Goal: Use online tool/utility: Utilize a website feature to perform a specific function

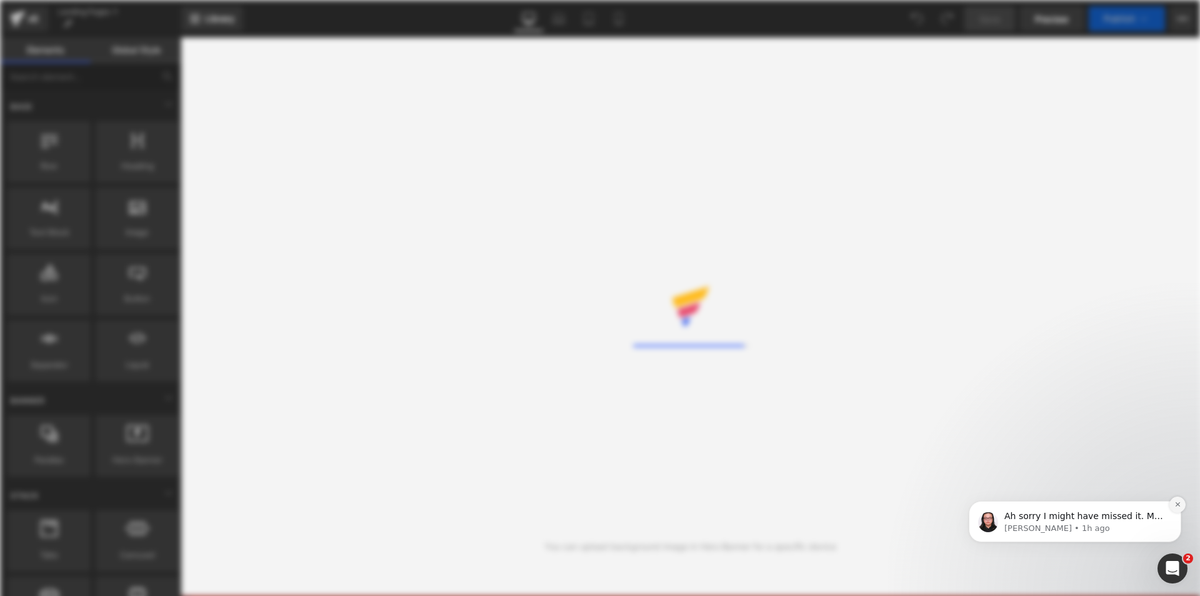
click at [1177, 502] on icon "Dismiss notification" at bounding box center [1177, 504] width 7 height 7
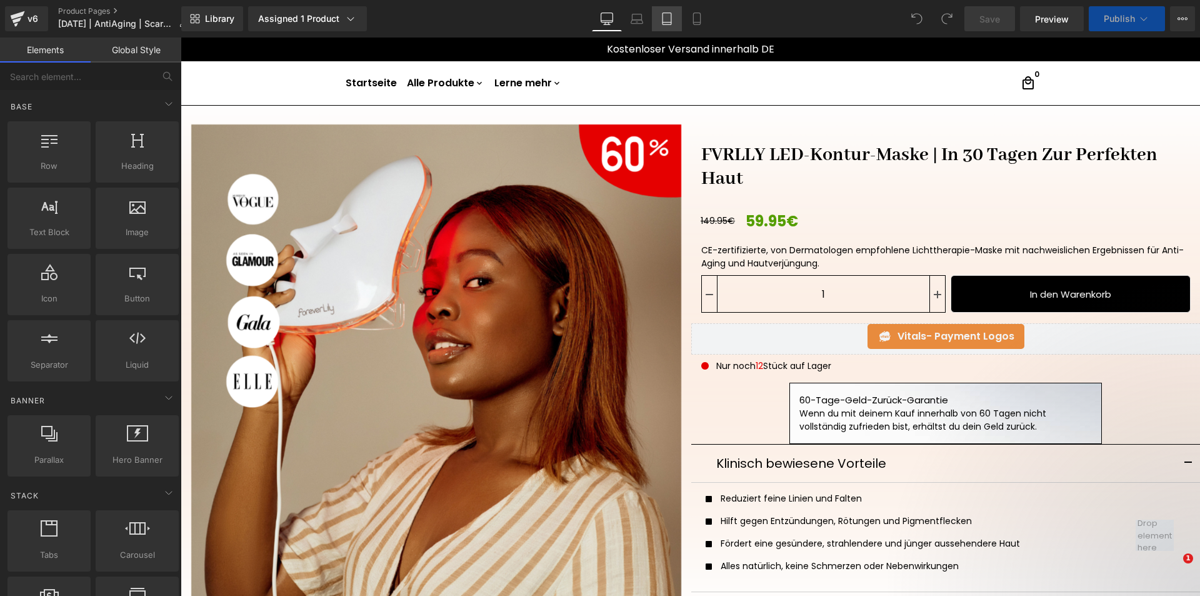
click at [669, 23] on icon at bounding box center [667, 23] width 9 height 0
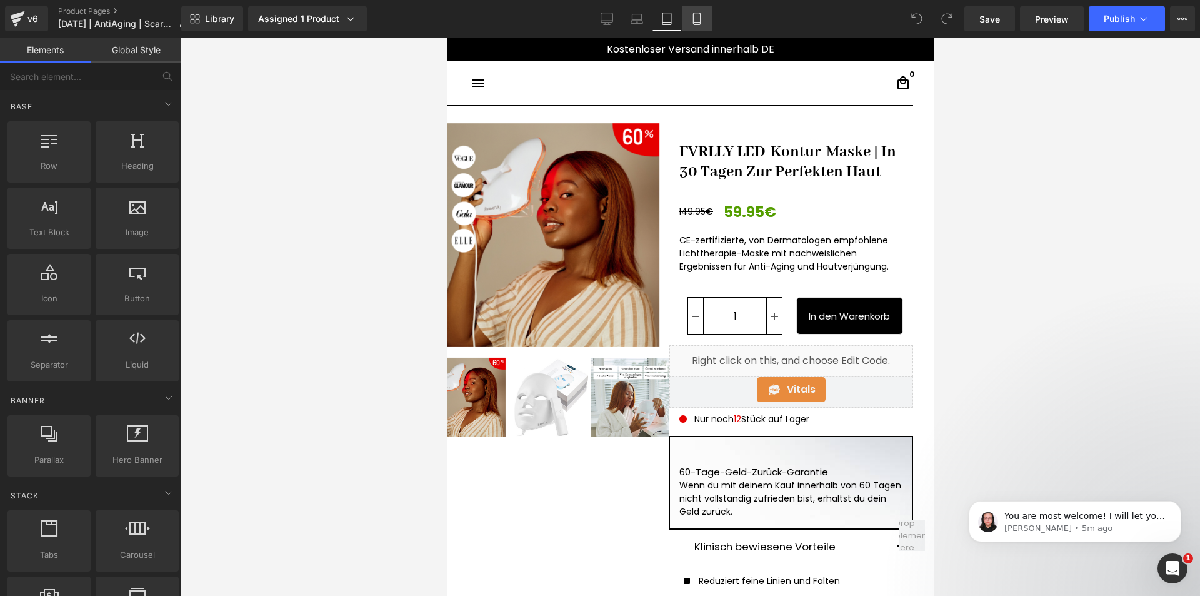
click at [704, 19] on link "Mobile" at bounding box center [697, 18] width 30 height 25
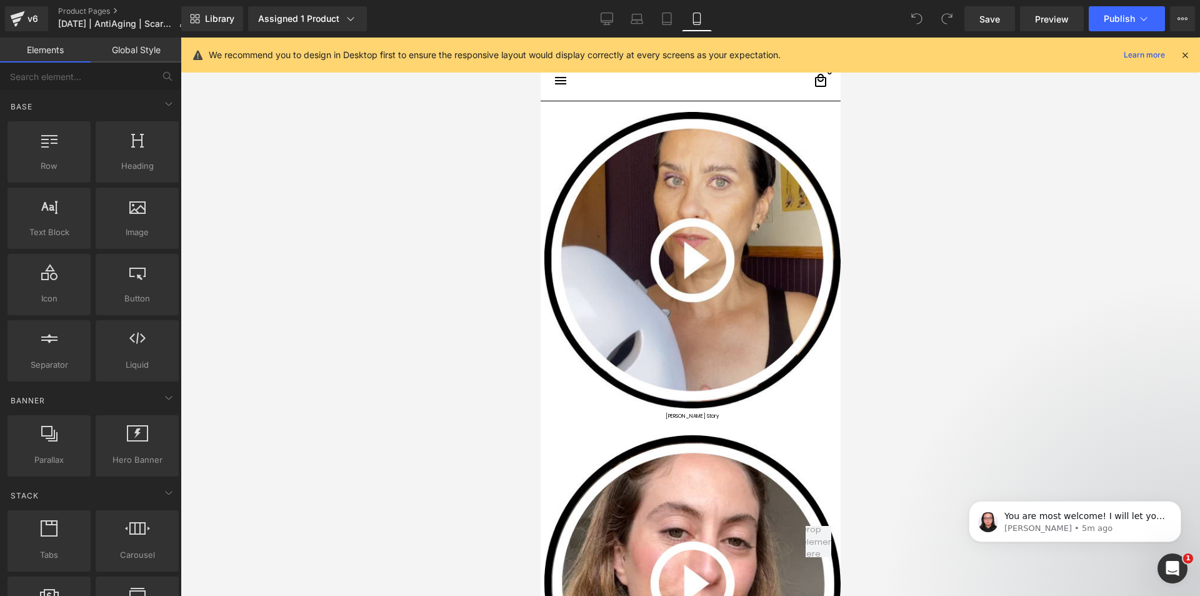
scroll to position [68, 0]
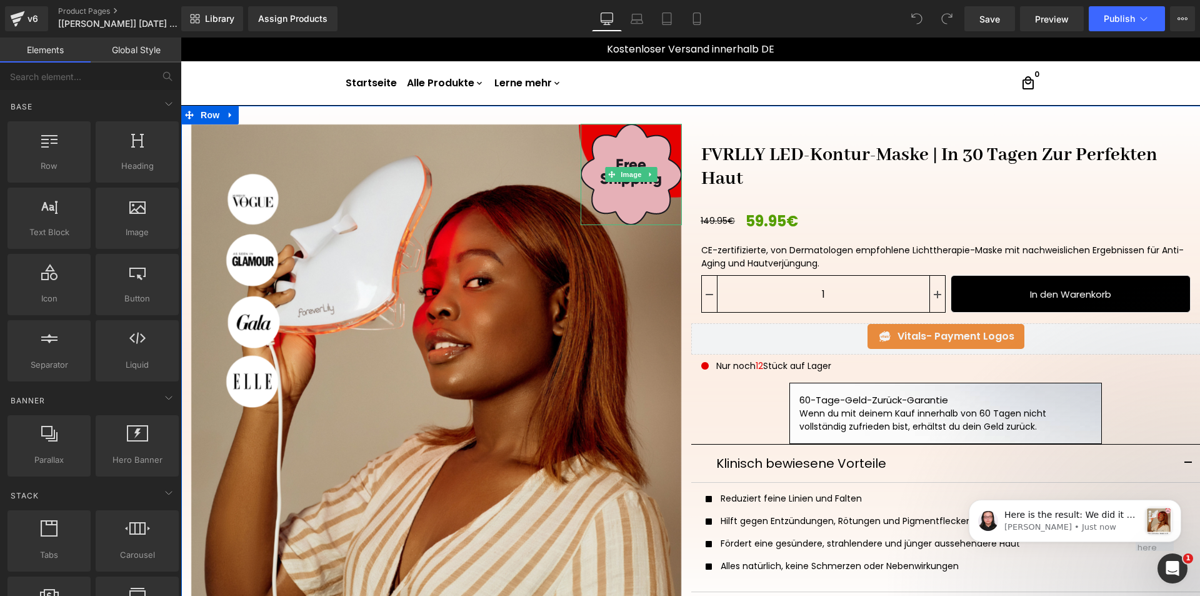
click at [603, 199] on img at bounding box center [631, 174] width 101 height 101
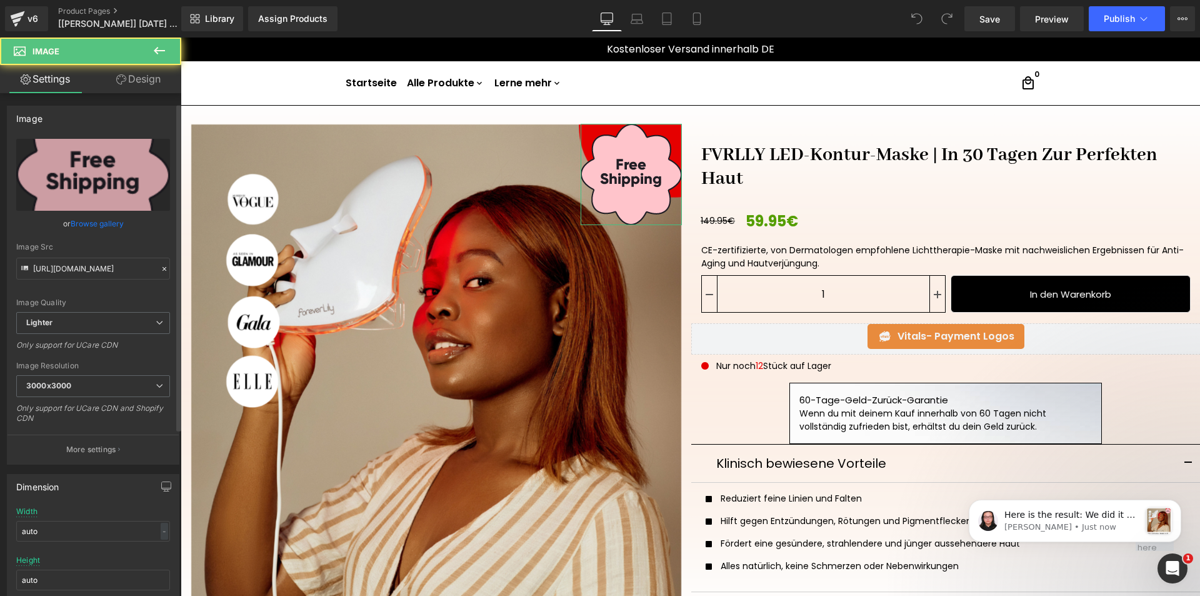
scroll to position [125, 0]
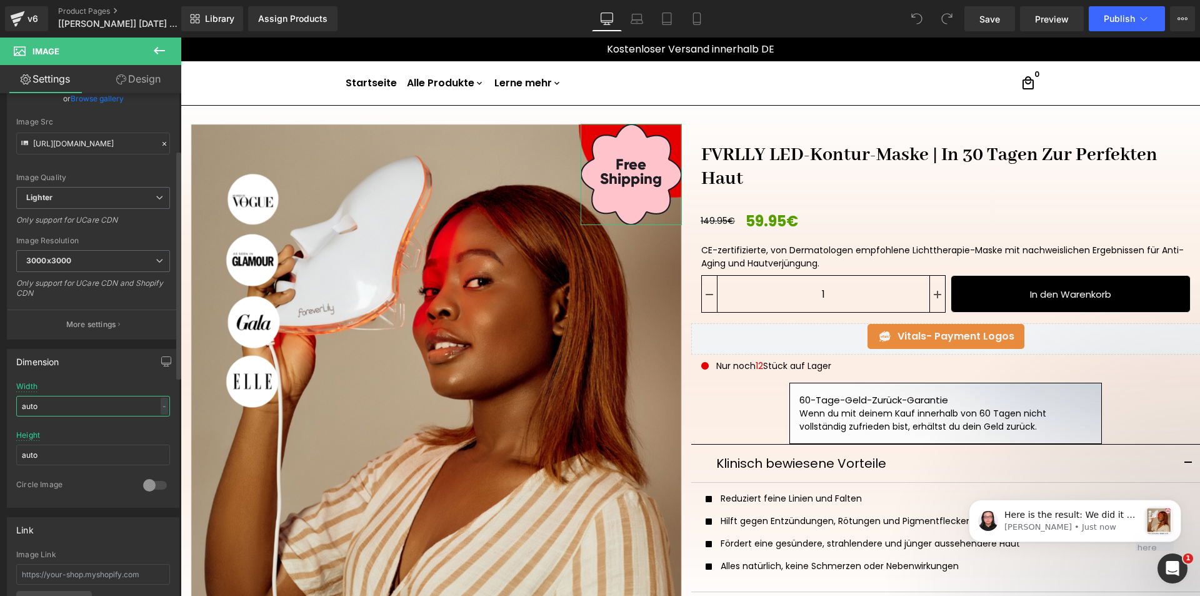
click at [145, 411] on input "auto" at bounding box center [93, 406] width 154 height 21
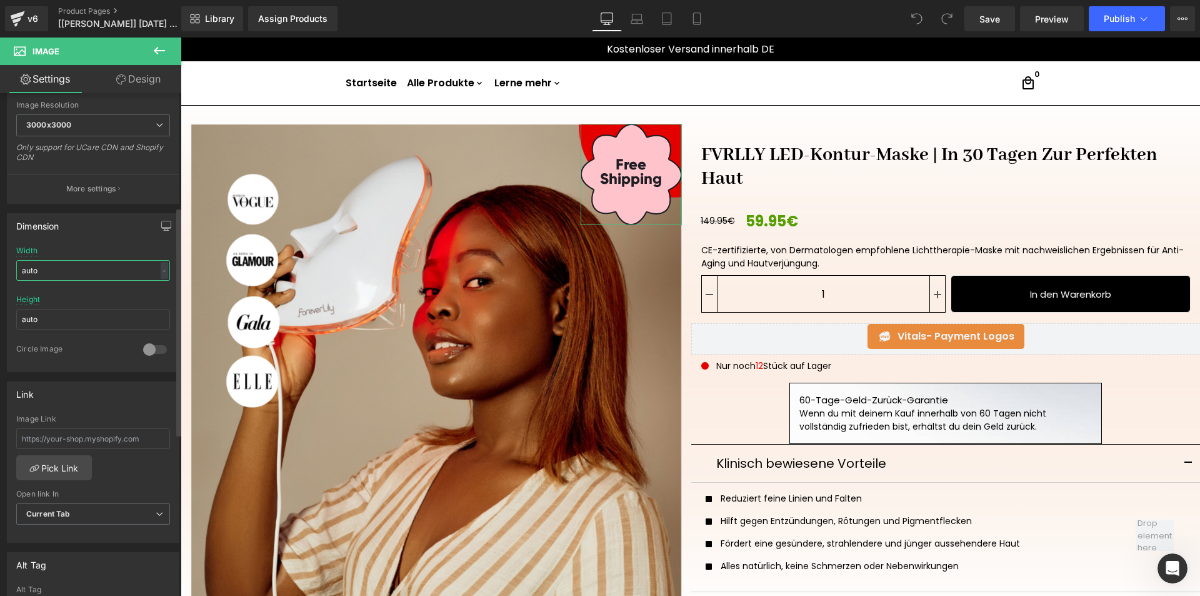
scroll to position [250, 0]
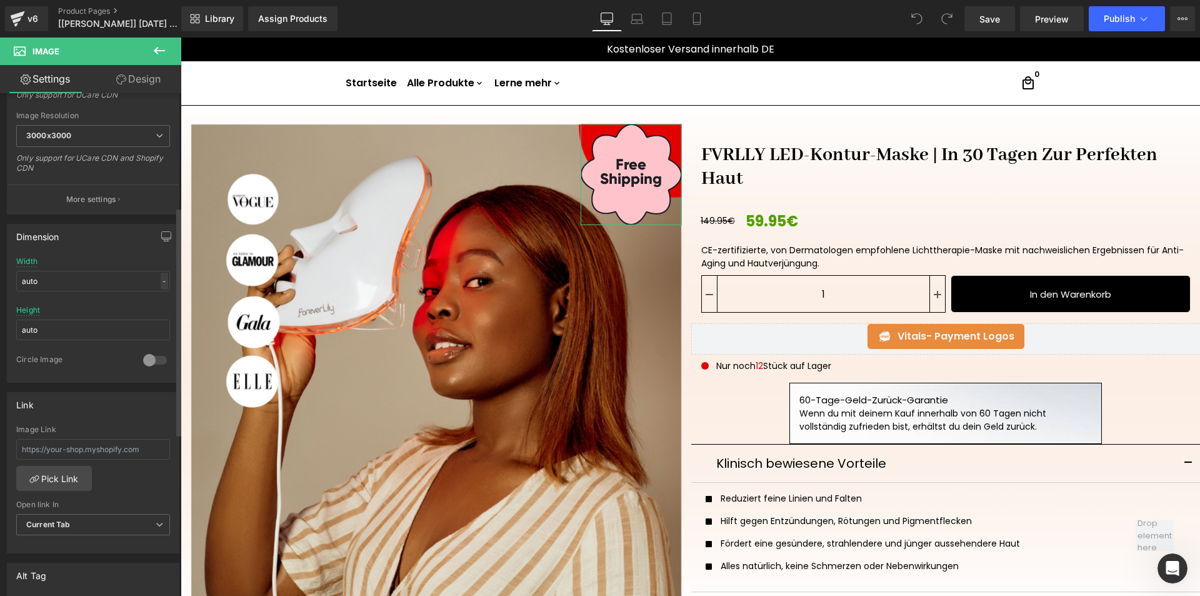
click at [161, 285] on div "-" at bounding box center [165, 281] width 8 height 17
click at [125, 281] on input "auto" at bounding box center [93, 281] width 154 height 21
drag, startPoint x: 123, startPoint y: 284, endPoint x: 9, endPoint y: 288, distance: 113.2
click at [9, 288] on div "auto Width auto - % px auto Height auto 0 Circle Image" at bounding box center [93, 319] width 171 height 125
type input "100"
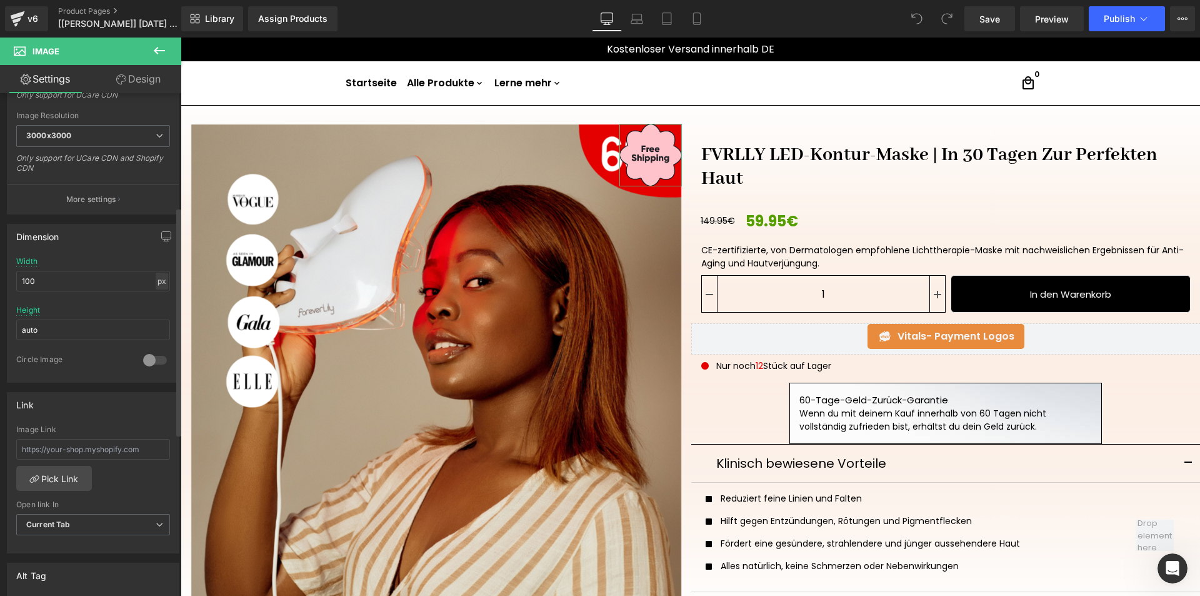
click at [158, 286] on div "px" at bounding box center [162, 281] width 13 height 17
click at [159, 295] on li "%" at bounding box center [162, 300] width 16 height 18
click at [112, 284] on input "100" at bounding box center [93, 281] width 154 height 21
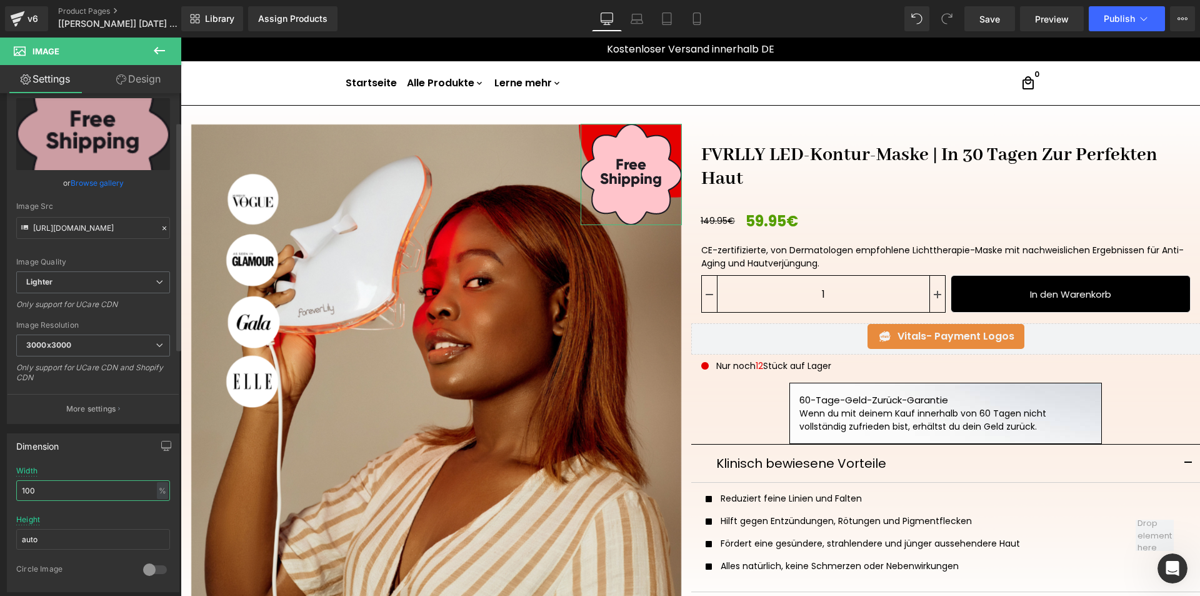
scroll to position [63, 0]
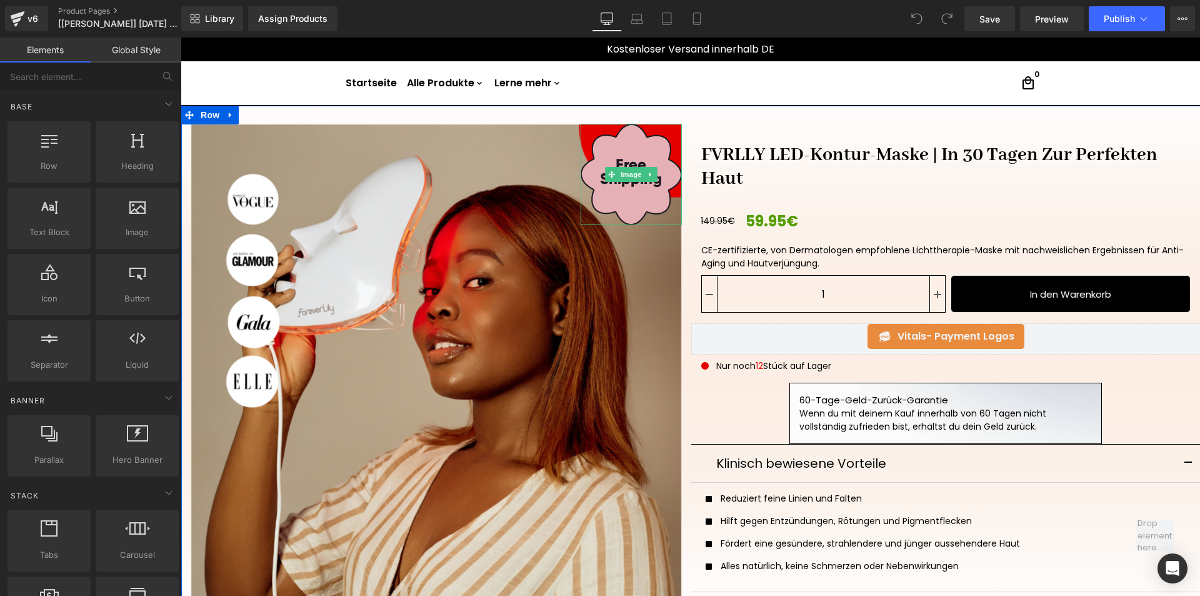
click at [605, 203] on img at bounding box center [631, 174] width 101 height 101
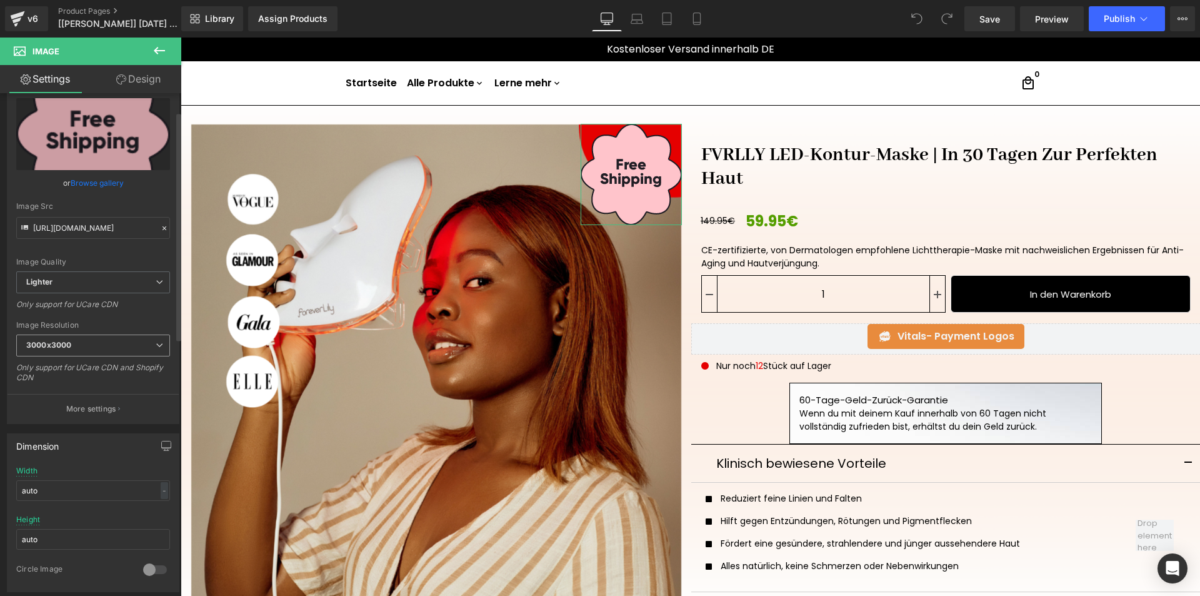
scroll to position [63, 0]
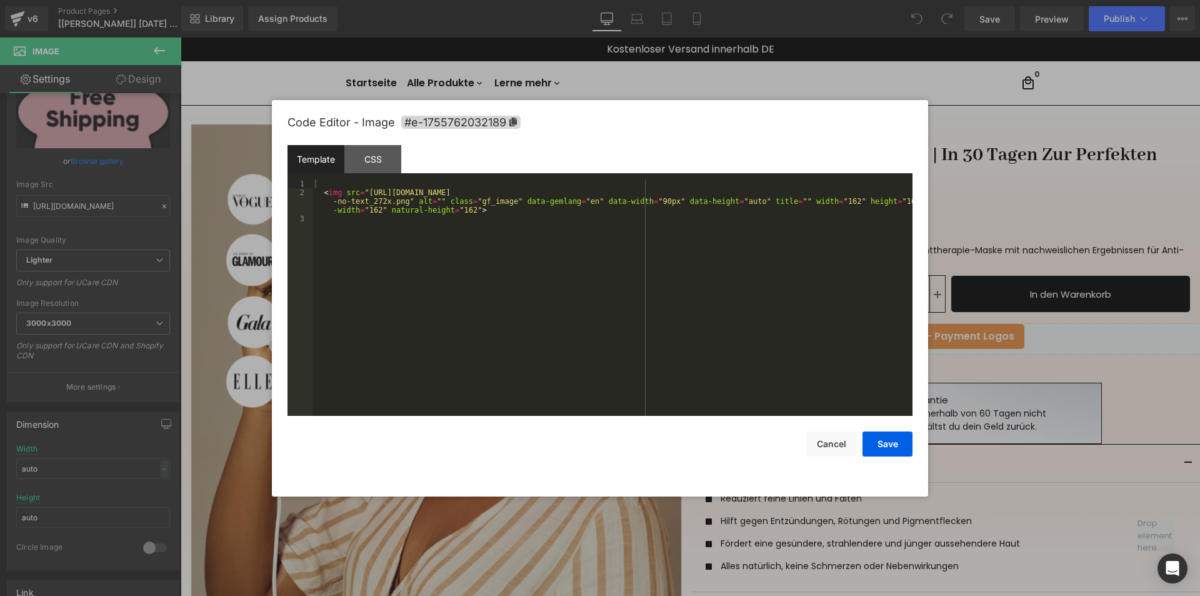
click at [581, 0] on div "You are previewing how the will restyle your page. You can not edit Elements in…" at bounding box center [600, 0] width 1200 height 0
click at [368, 171] on div "CSS" at bounding box center [372, 159] width 57 height 28
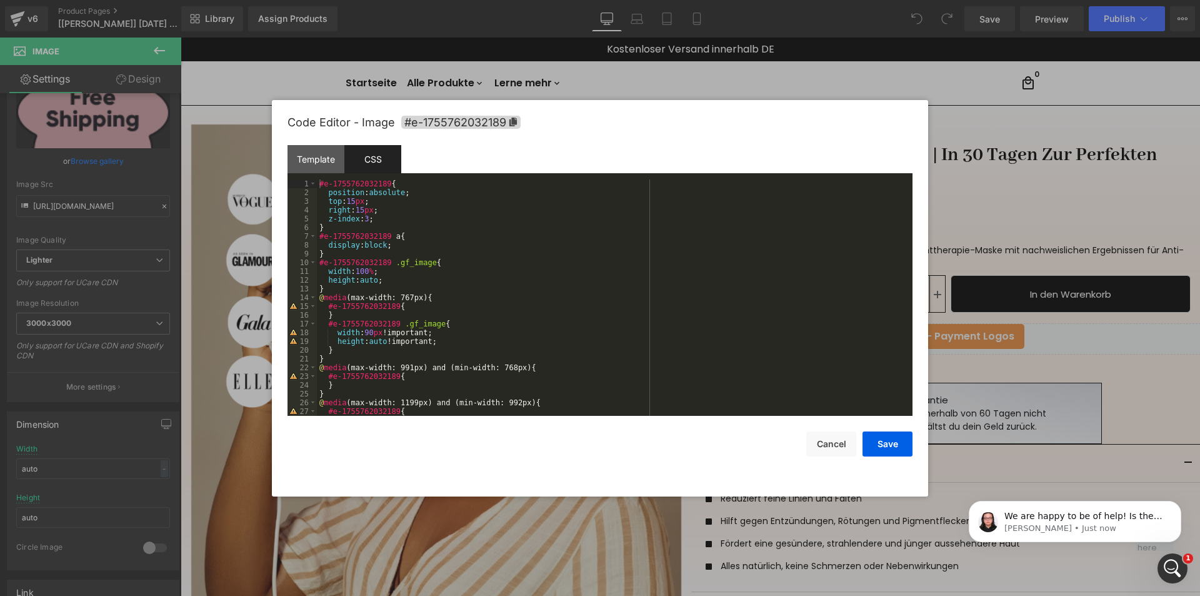
scroll to position [0, 0]
